Goal: Transaction & Acquisition: Purchase product/service

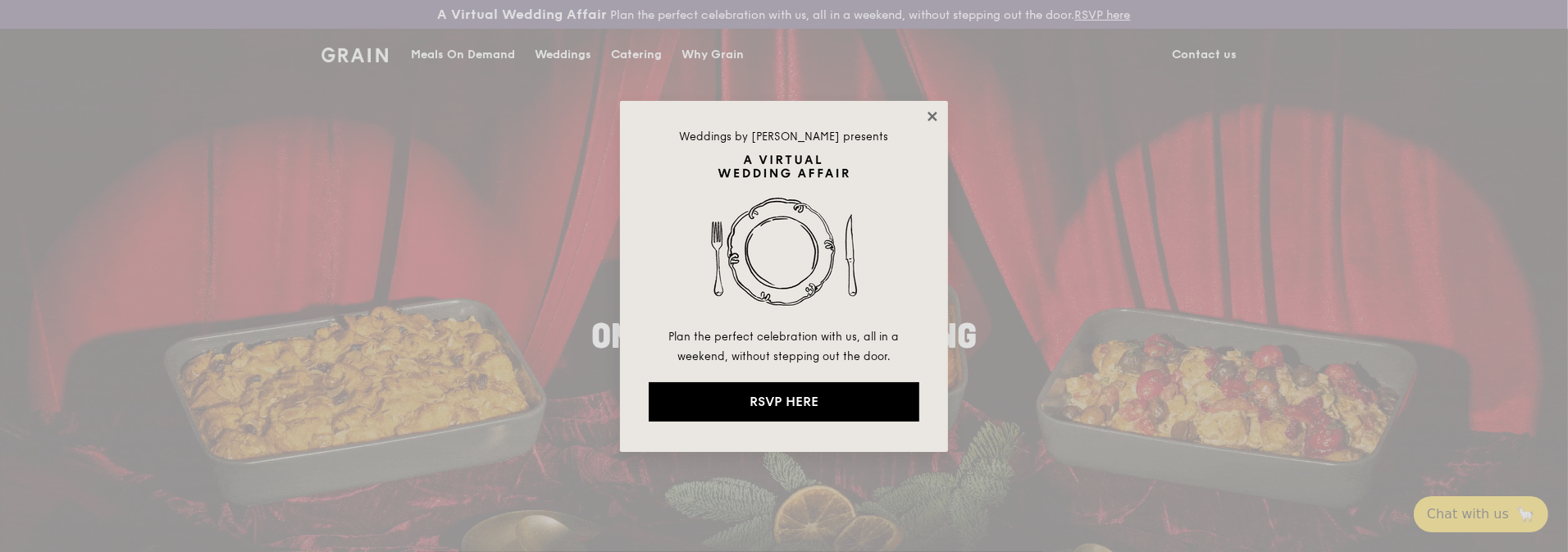
click at [938, 115] on icon at bounding box center [932, 116] width 15 height 15
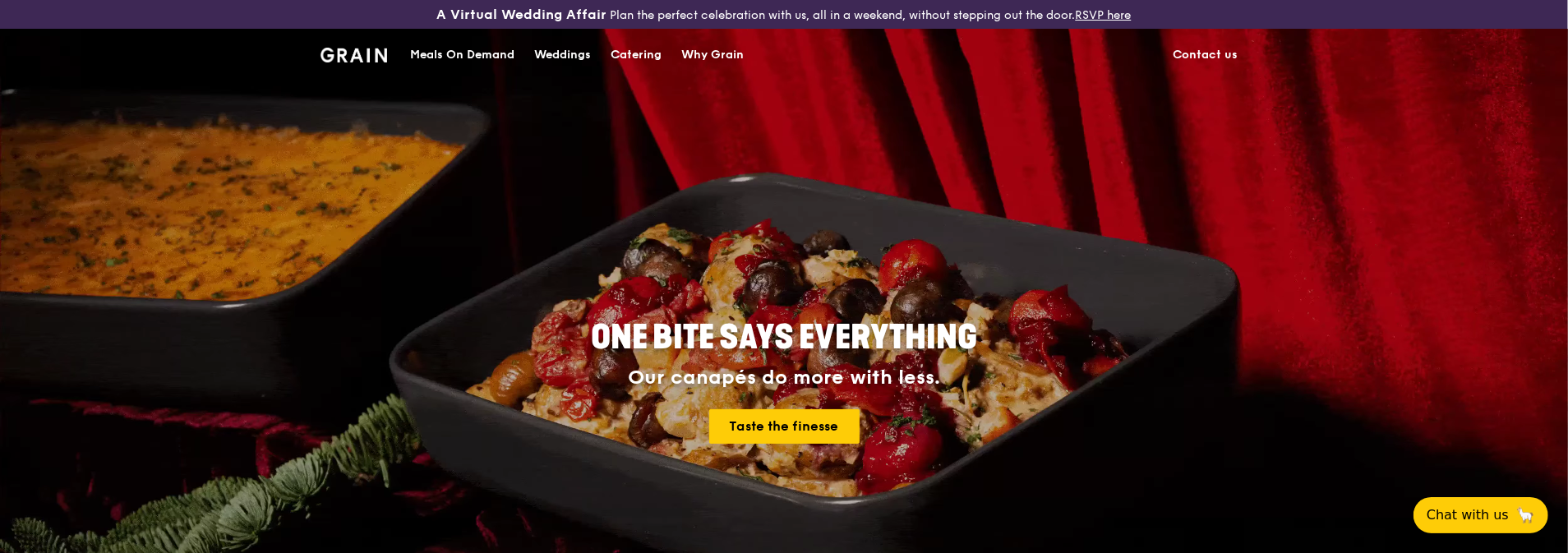
click at [466, 52] on div "Meals On Demand" at bounding box center [462, 55] width 105 height 50
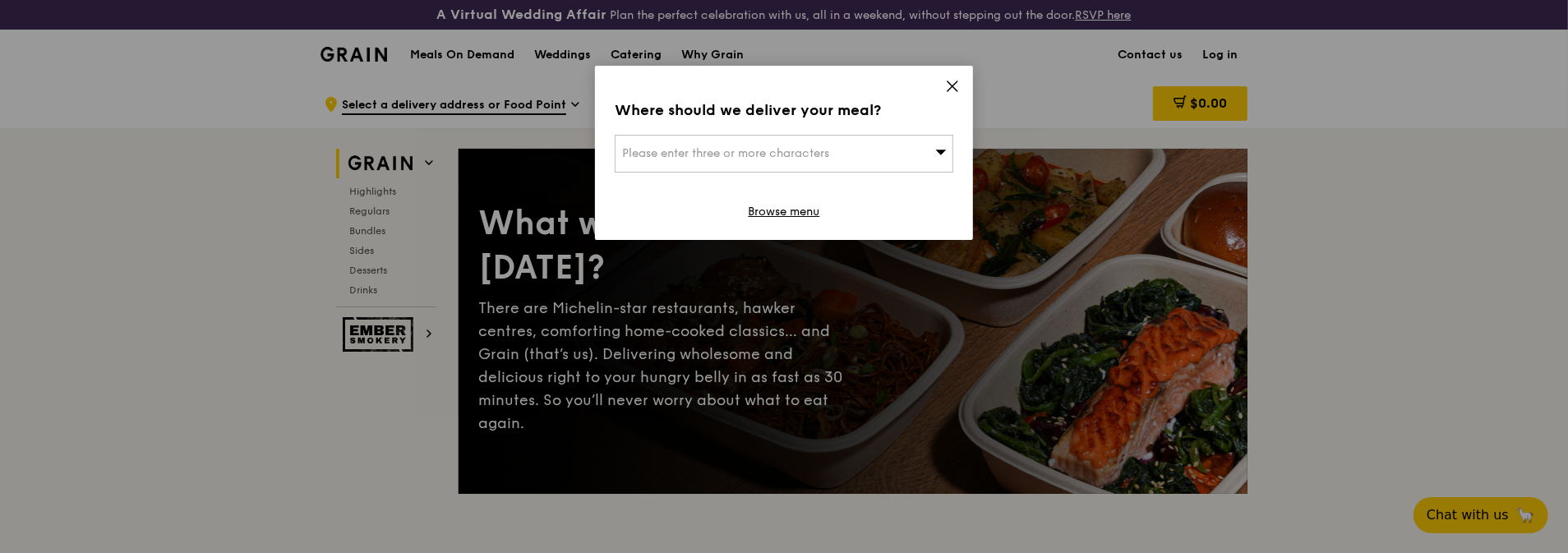
click at [810, 157] on span "Please enter three or more characters" at bounding box center [726, 153] width 207 height 14
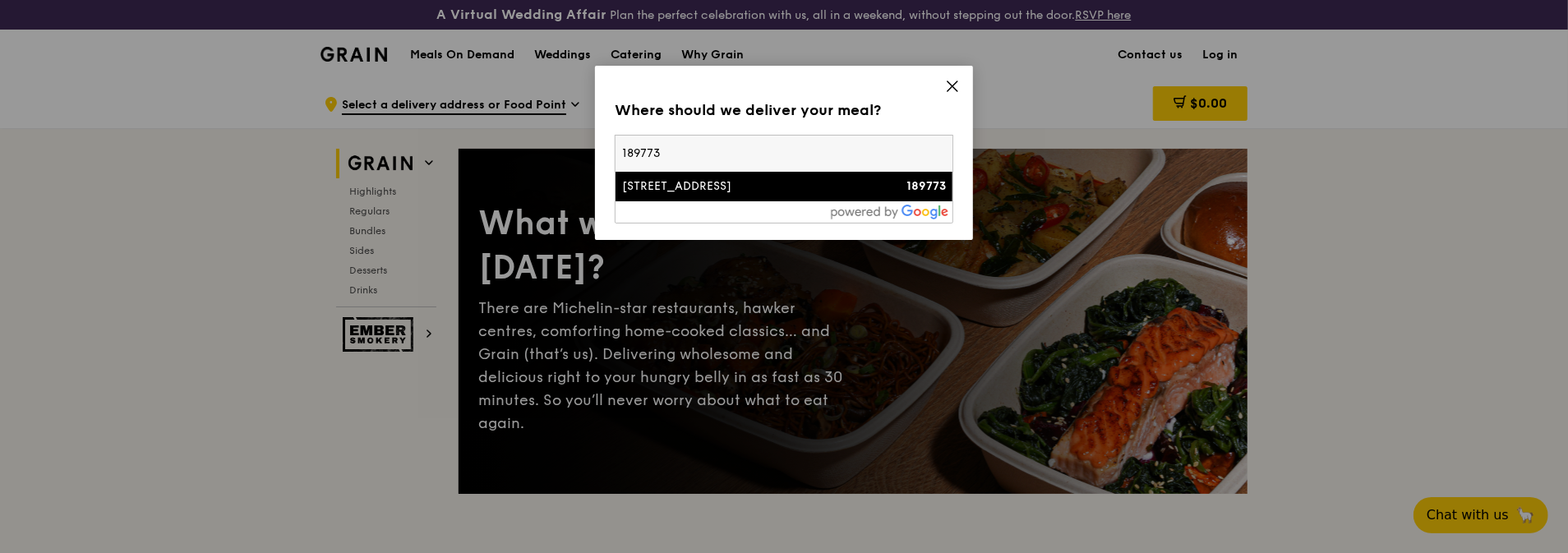
type input "189773"
click at [652, 184] on div "[STREET_ADDRESS]" at bounding box center [743, 186] width 244 height 17
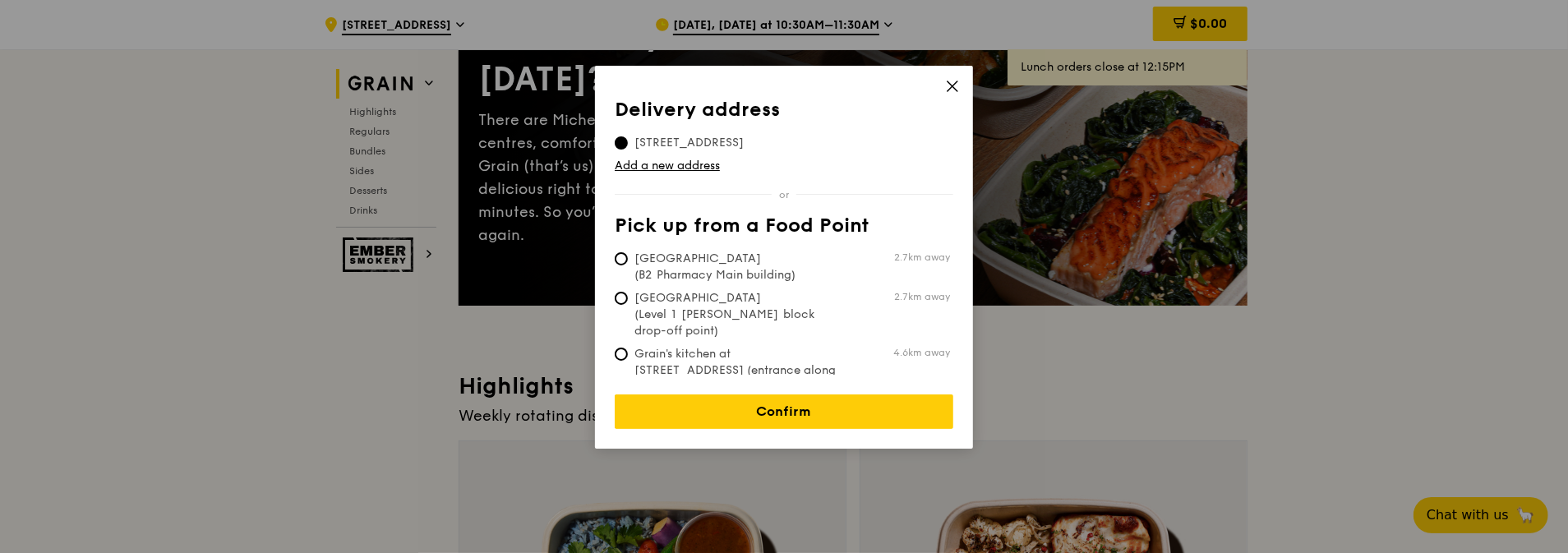
scroll to position [328, 0]
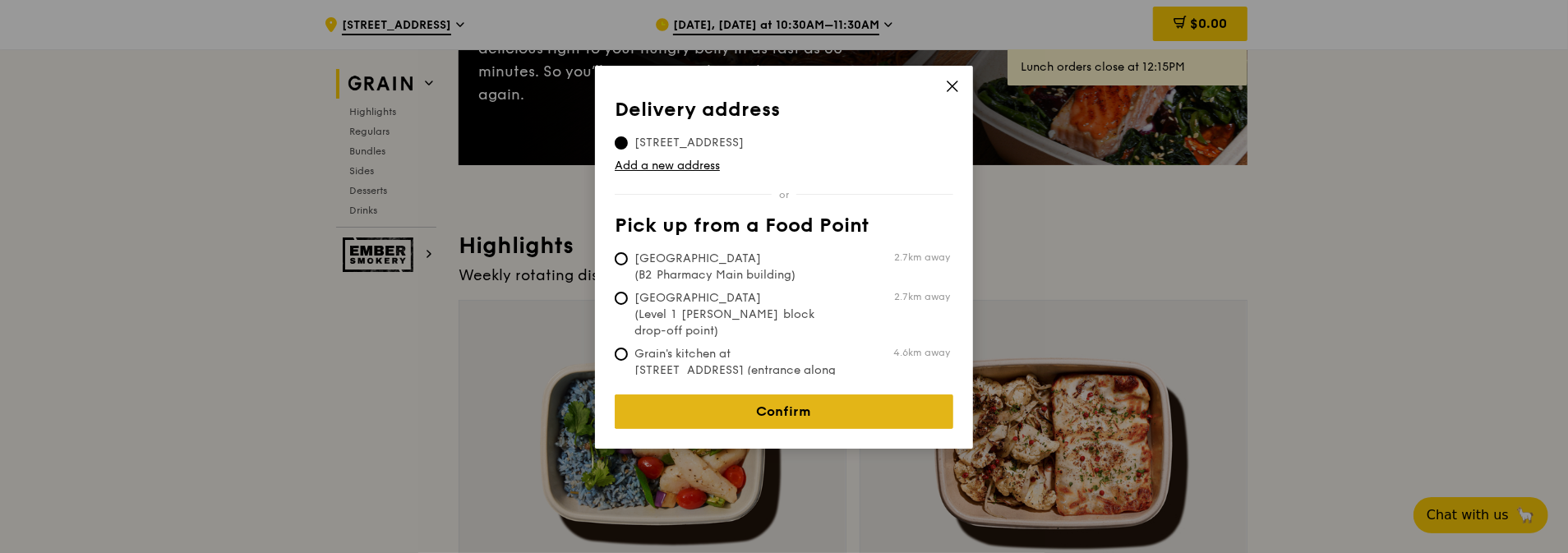
click at [808, 407] on link "Confirm" at bounding box center [784, 411] width 338 height 35
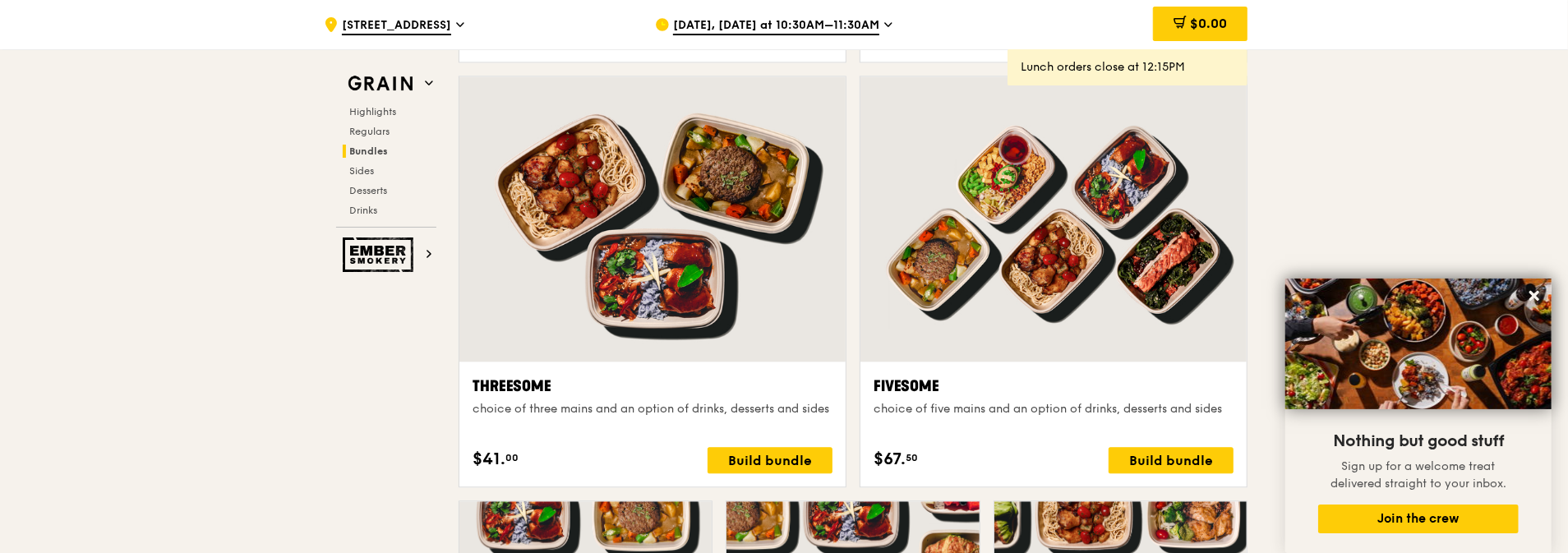
scroll to position [2387, 0]
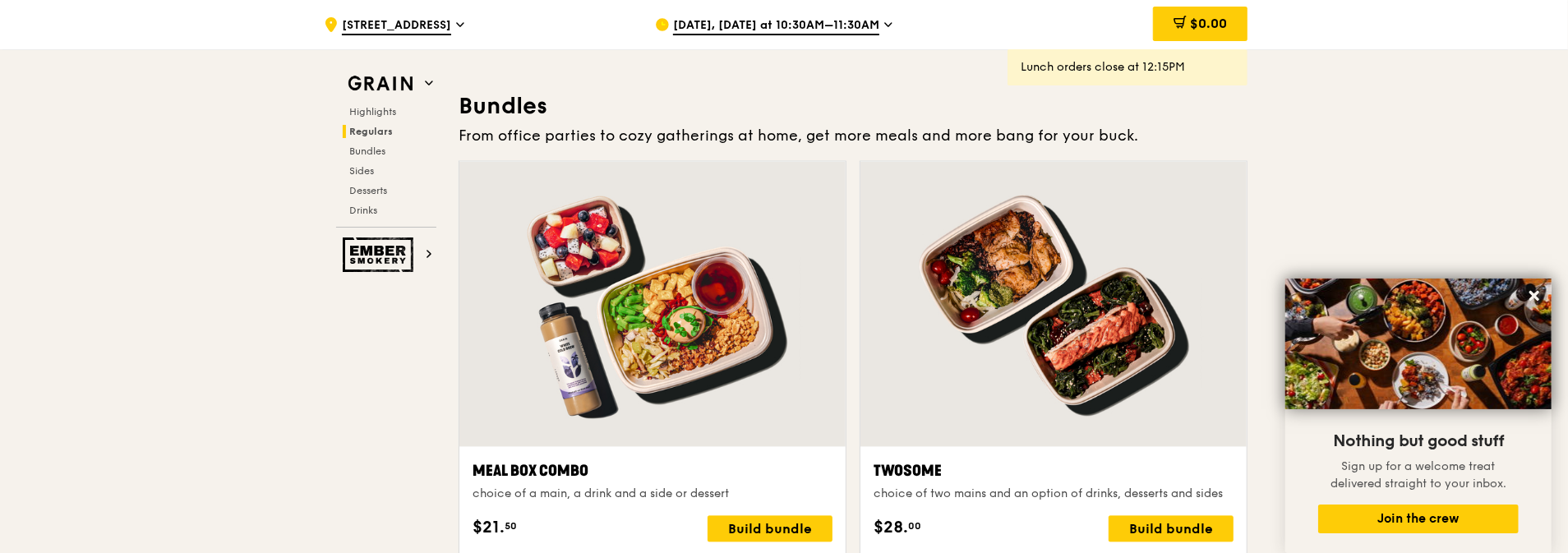
click at [879, 27] on div "[DATE], [DATE] at 10:30AM–11:30AM" at bounding box center [808, 25] width 305 height 50
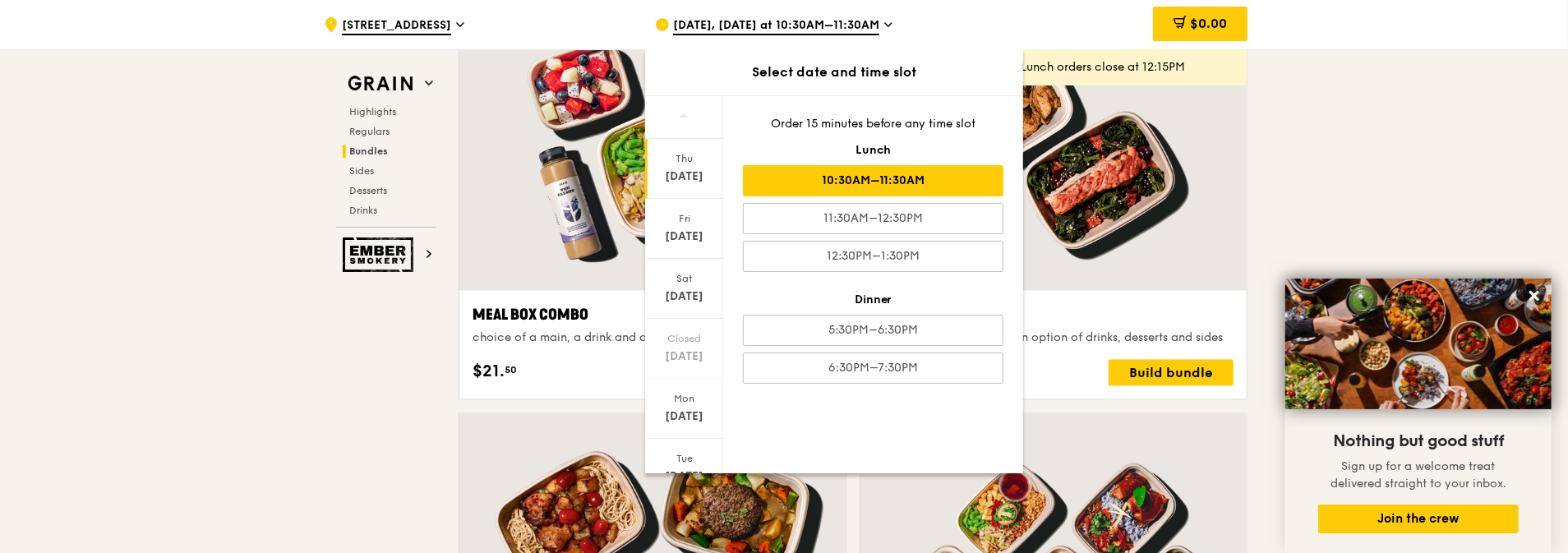
scroll to position [2551, 0]
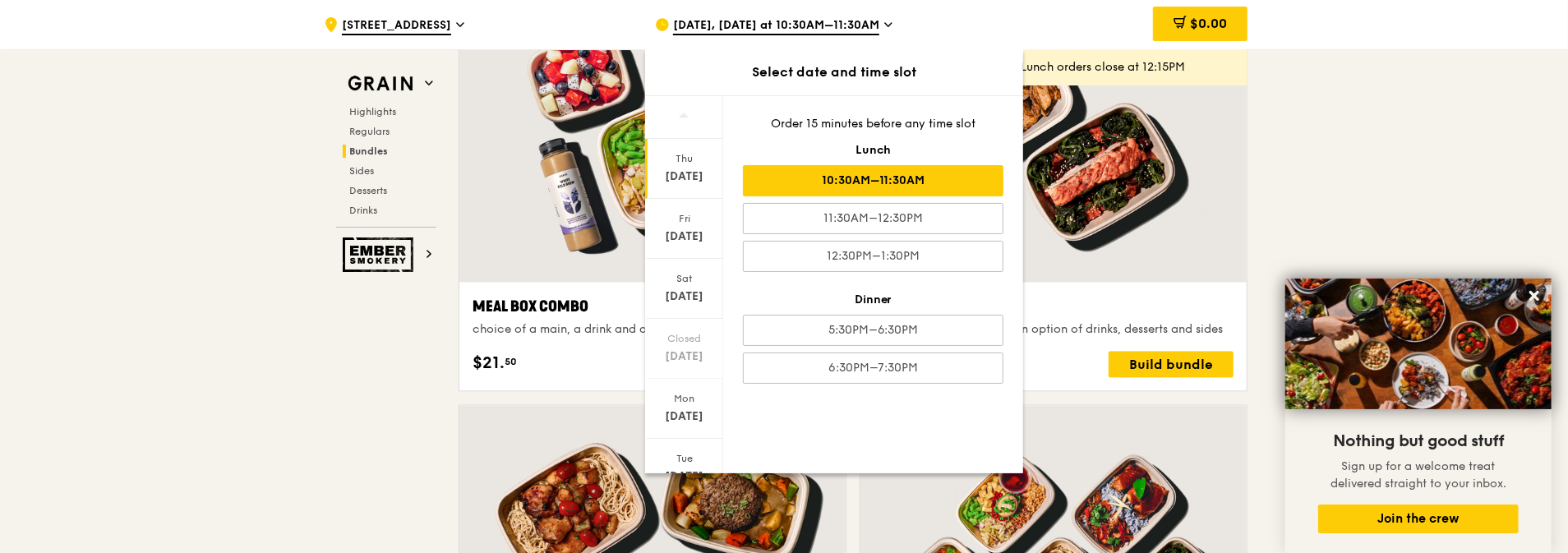
click at [681, 156] on div "Thu" at bounding box center [684, 159] width 74 height 13
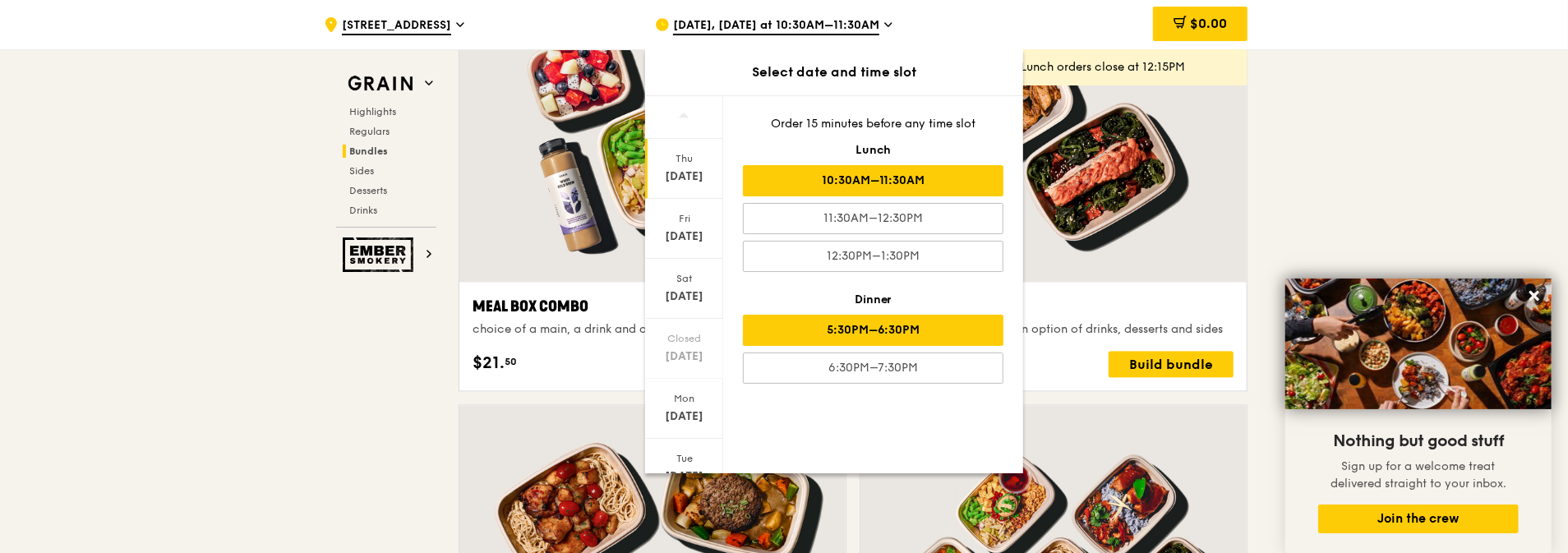
click at [925, 325] on div "5:30PM–6:30PM" at bounding box center [873, 330] width 260 height 31
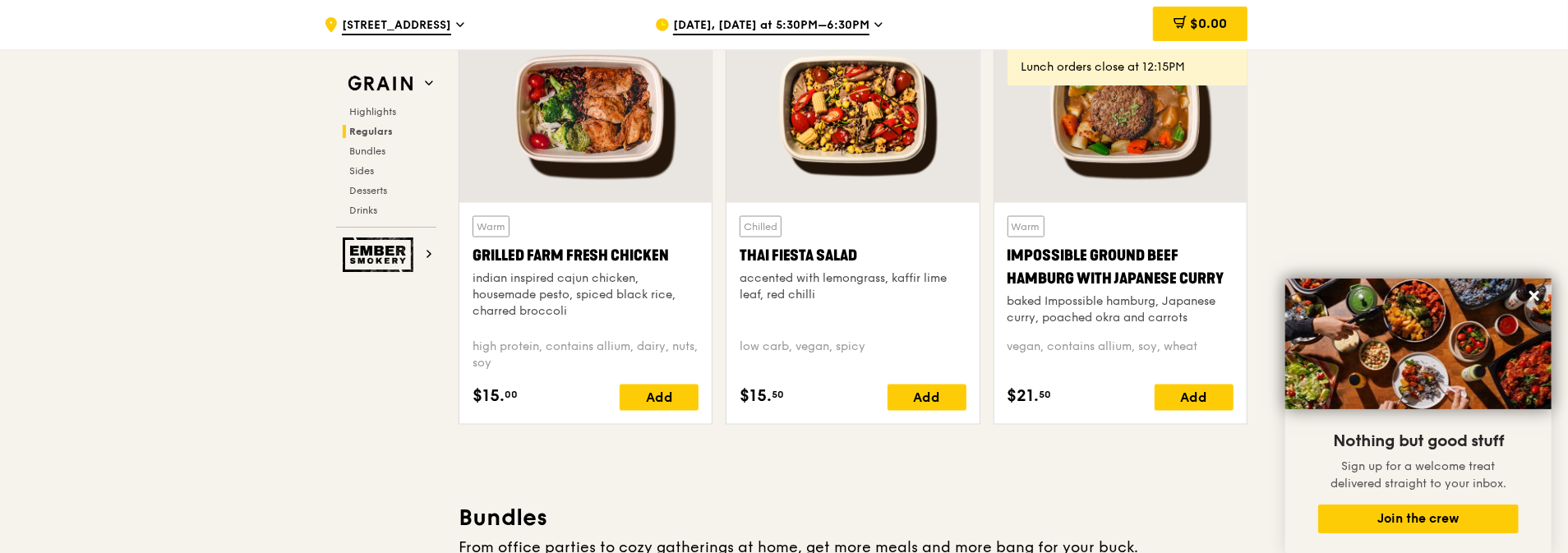
scroll to position [2220, 0]
